Goal: Find specific page/section: Find specific page/section

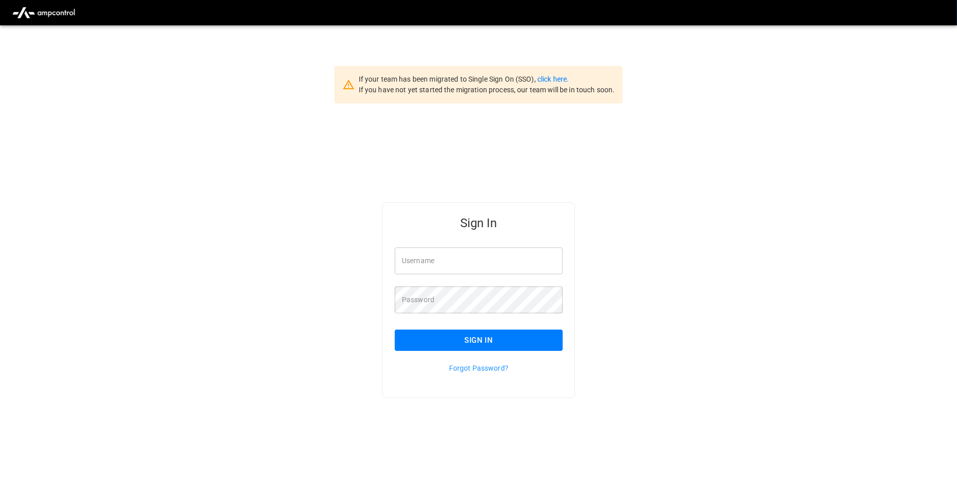
click at [748, 284] on div "Sign In Username Username Password Password Sign In Forgot Password?" at bounding box center [478, 317] width 957 height 426
click at [719, 164] on div "Sign In Username Username Password Password Sign In Forgot Password?" at bounding box center [478, 317] width 957 height 426
type input "**********"
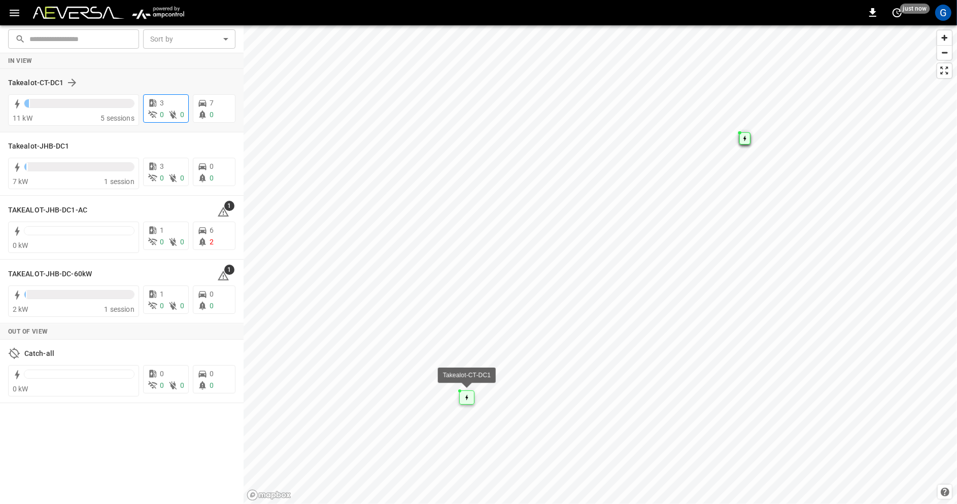
click at [169, 110] on icon at bounding box center [173, 115] width 10 height 10
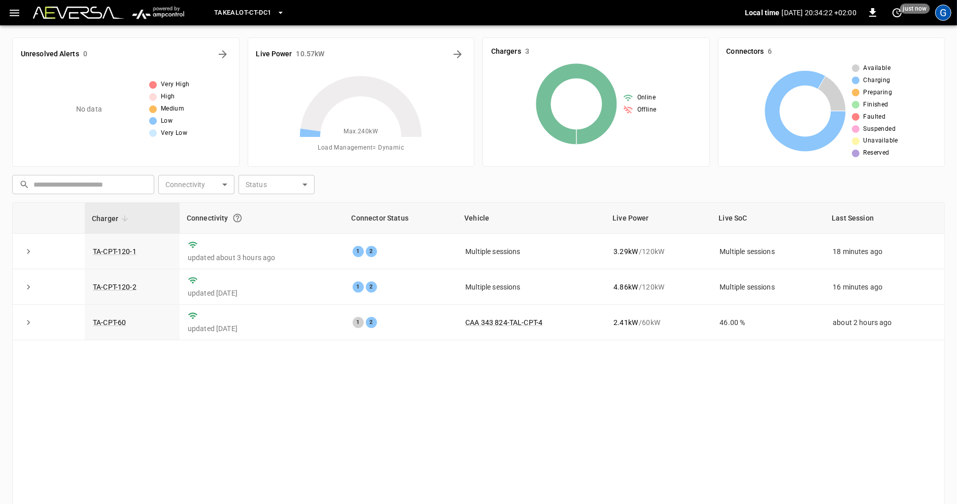
click at [943, 17] on div "G" at bounding box center [943, 13] width 16 height 16
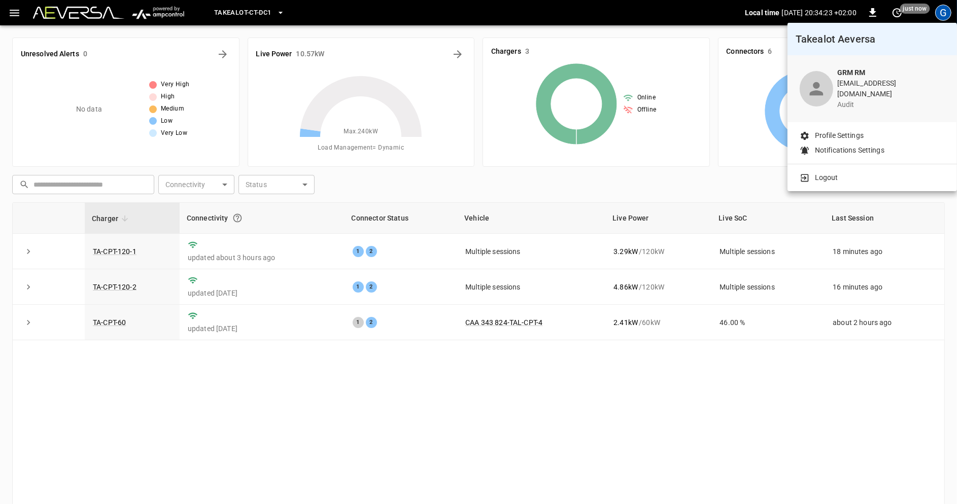
click at [704, 60] on div at bounding box center [478, 252] width 957 height 504
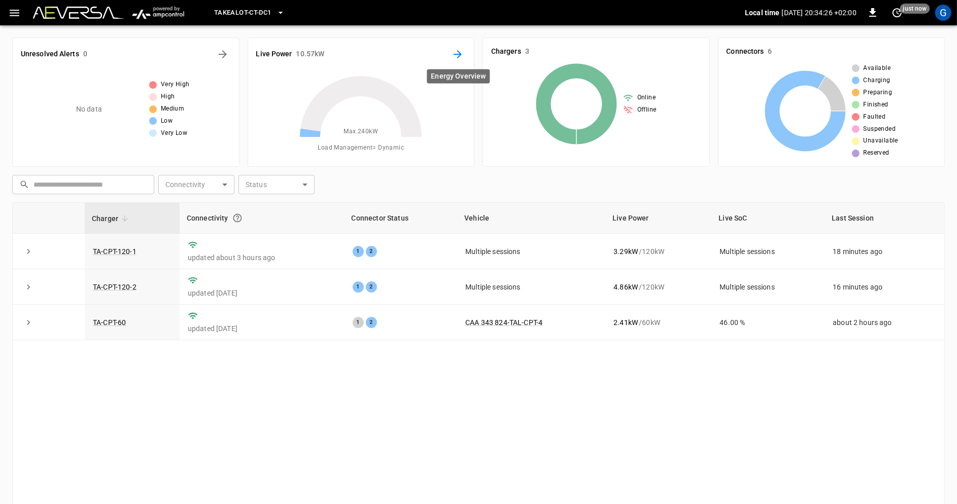
click at [460, 52] on icon "Energy Overview" at bounding box center [458, 54] width 12 height 12
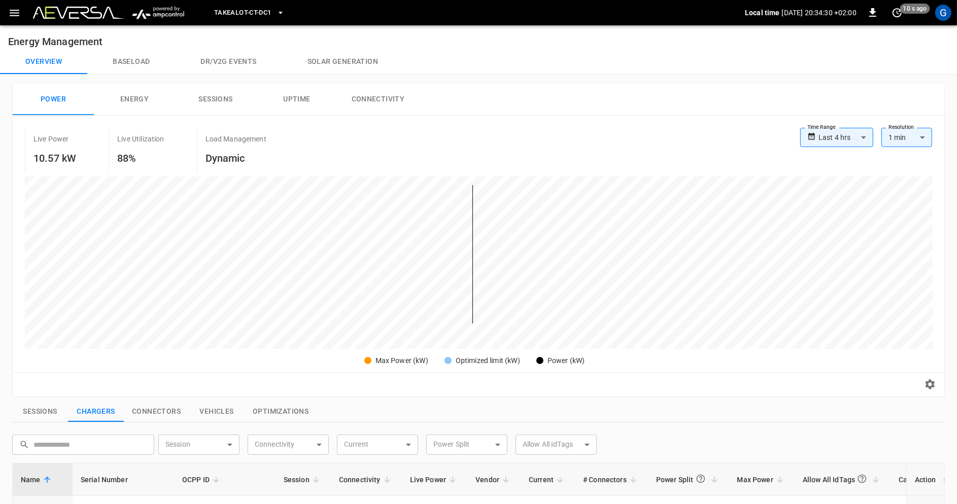
click at [14, 14] on icon "button" at bounding box center [14, 13] width 13 height 13
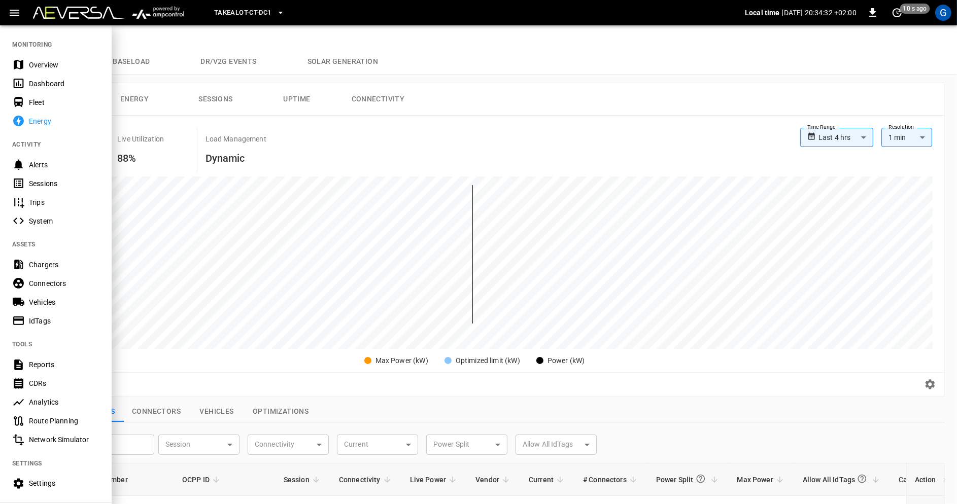
click at [68, 187] on div "Sessions" at bounding box center [64, 184] width 71 height 10
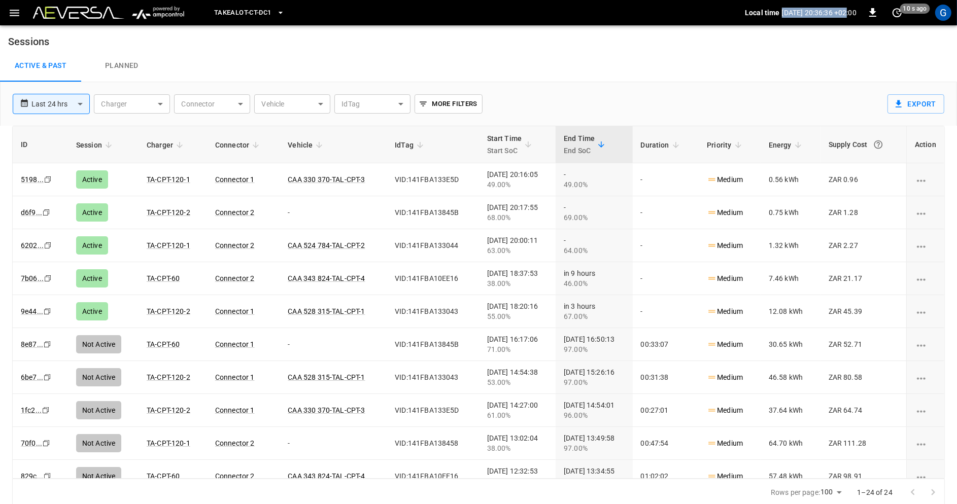
drag, startPoint x: 806, startPoint y: 15, endPoint x: 833, endPoint y: 15, distance: 27.4
click at [833, 15] on p "[DATE] 20:36:36 +02:00" at bounding box center [819, 13] width 75 height 10
click at [822, 26] on h6 "Sessions" at bounding box center [478, 37] width 957 height 24
drag, startPoint x: 804, startPoint y: 13, endPoint x: 834, endPoint y: 14, distance: 29.5
click at [834, 15] on p "[DATE] 20:36:39 +02:00" at bounding box center [819, 13] width 75 height 10
